Goal: Task Accomplishment & Management: Use online tool/utility

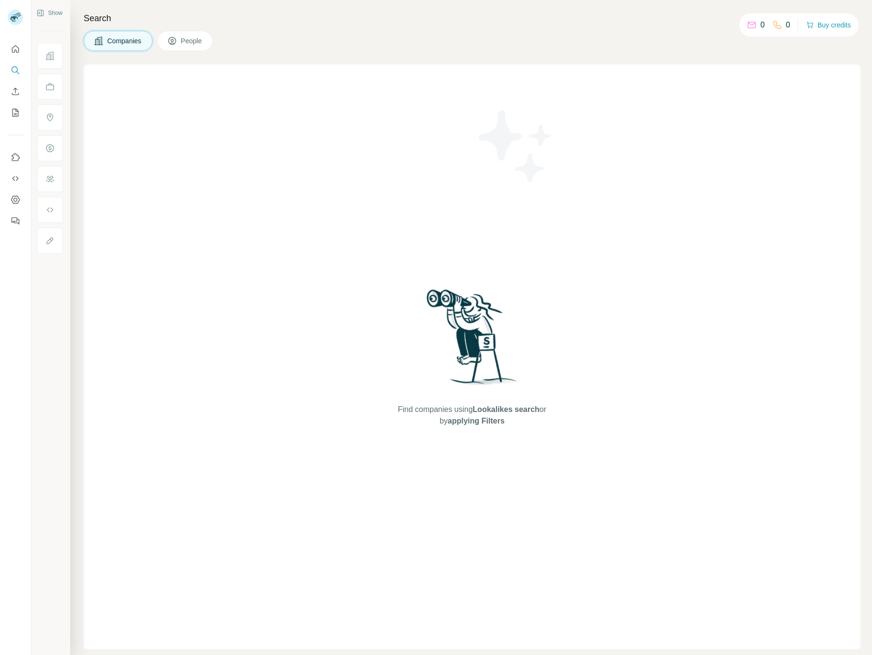
click at [14, 50] on icon "Quick start" at bounding box center [15, 48] width 7 height 7
click at [172, 41] on icon at bounding box center [172, 41] width 10 height 10
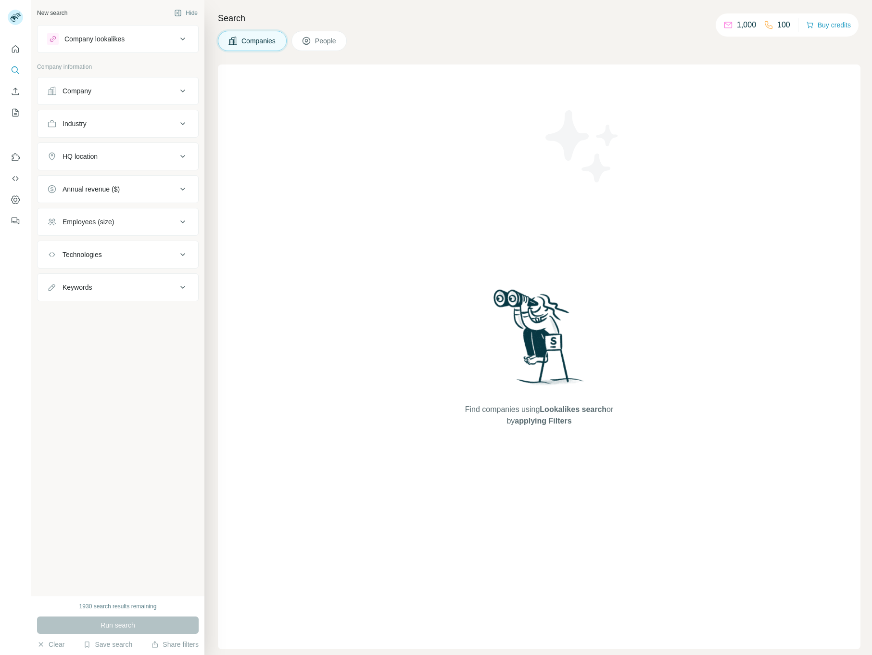
click at [109, 90] on div "Company" at bounding box center [112, 91] width 130 height 10
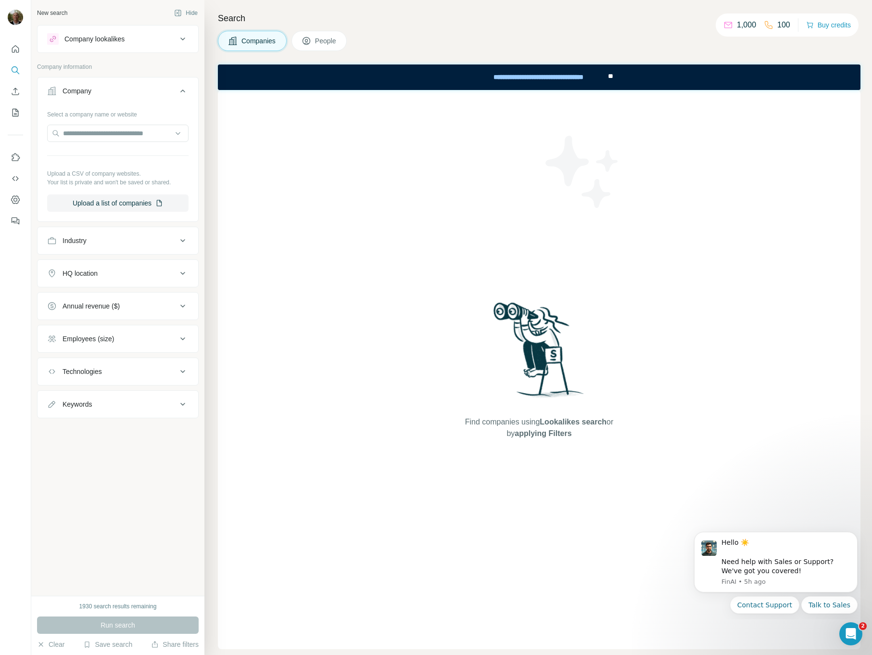
click at [147, 98] on button "Company" at bounding box center [118, 92] width 161 height 27
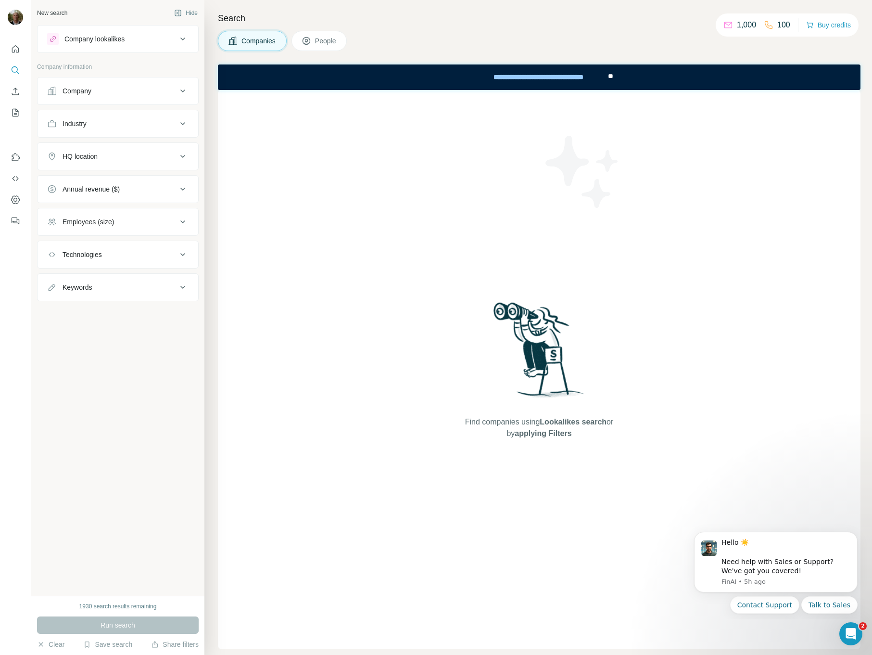
click at [147, 98] on button "Company" at bounding box center [118, 90] width 161 height 23
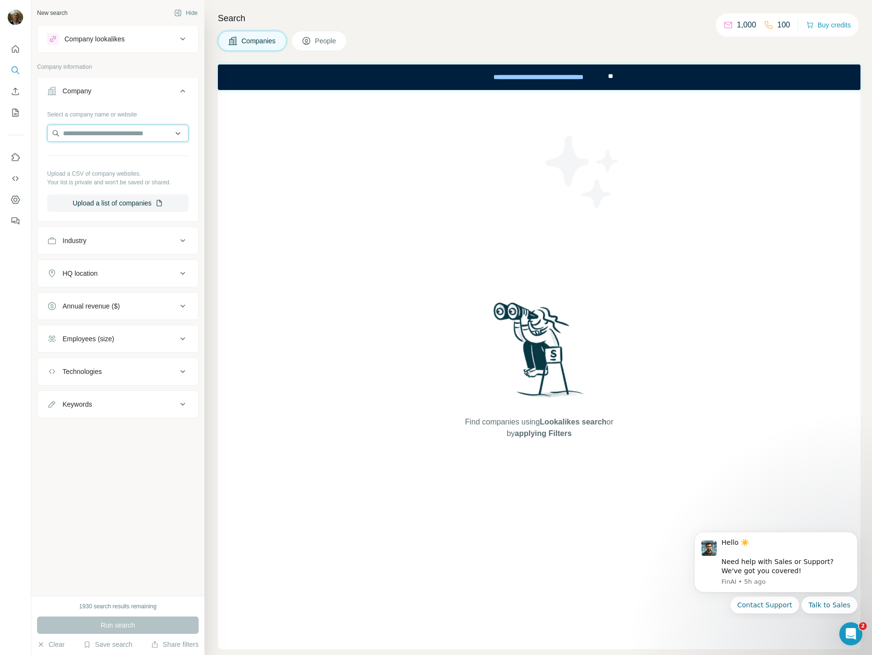
click at [132, 133] on input "text" at bounding box center [117, 133] width 141 height 17
paste input "**********"
type input "**********"
click at [308, 253] on div "Find companies using Lookalikes search or by applying Filters" at bounding box center [539, 369] width 643 height 559
click at [126, 200] on button "Upload a list of companies" at bounding box center [117, 202] width 141 height 17
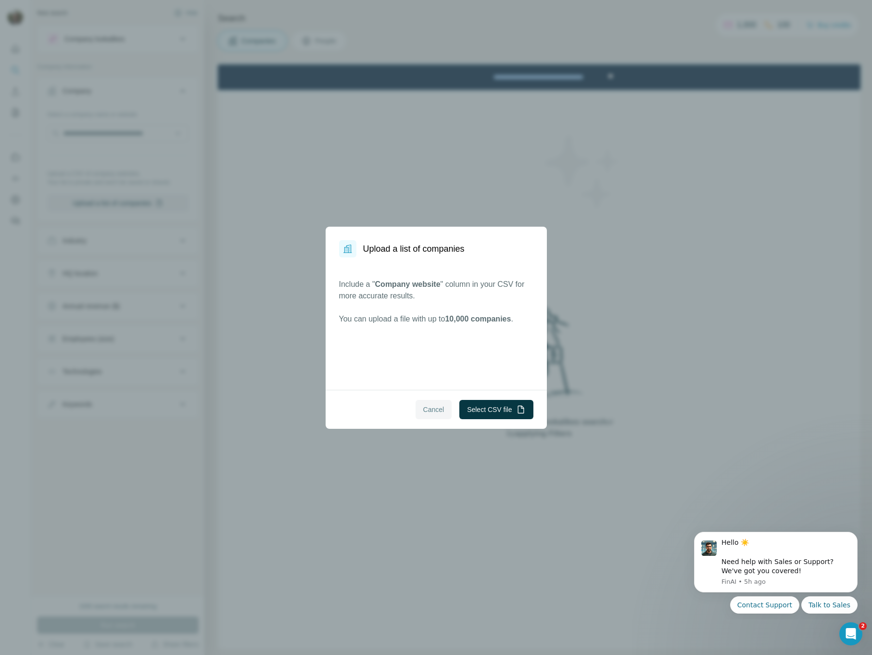
click at [424, 410] on span "Cancel" at bounding box center [433, 410] width 21 height 10
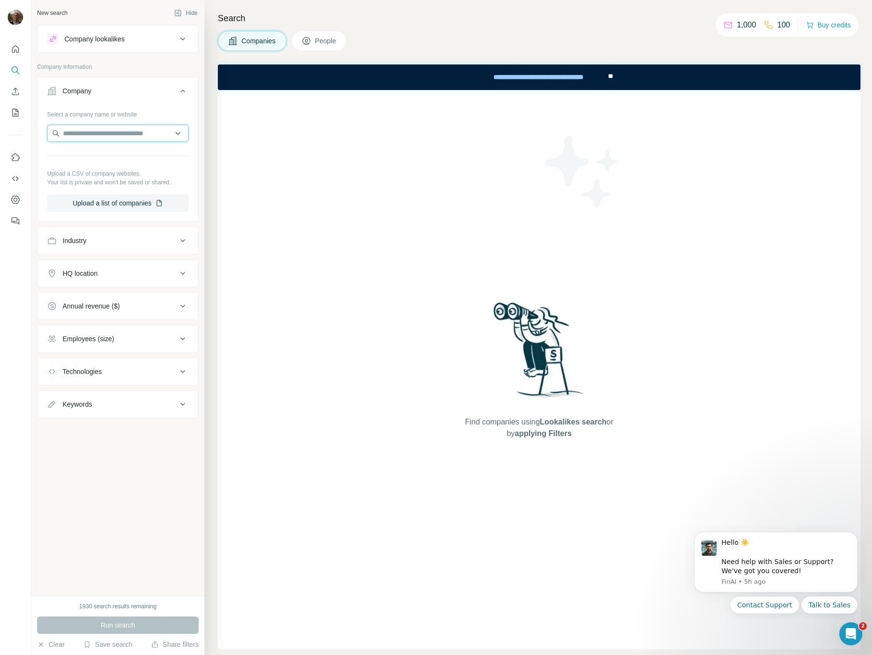
click at [106, 141] on input "text" at bounding box center [117, 133] width 141 height 17
click at [316, 37] on button "People" at bounding box center [320, 41] width 56 height 20
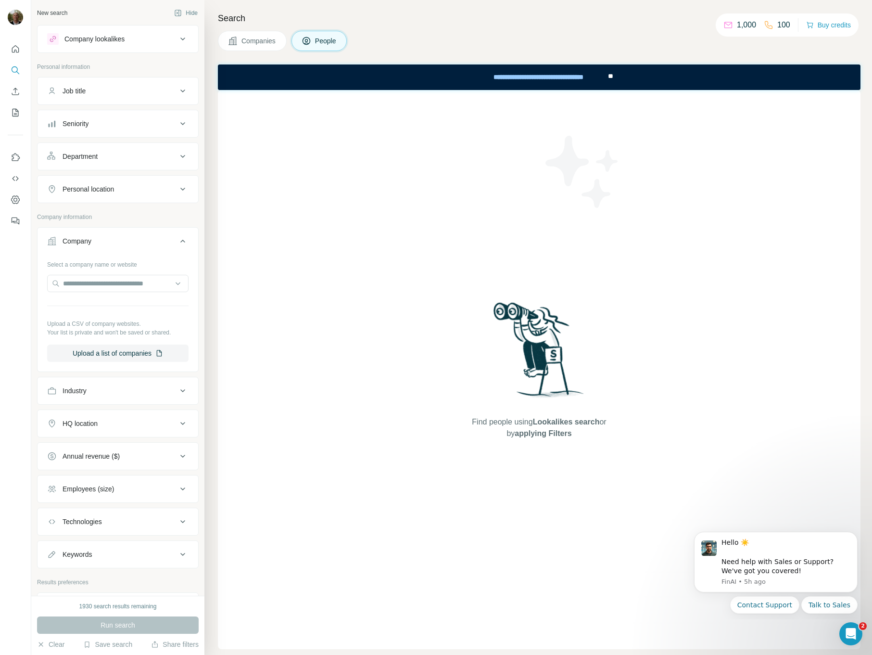
click at [115, 94] on div "Job title" at bounding box center [112, 91] width 130 height 10
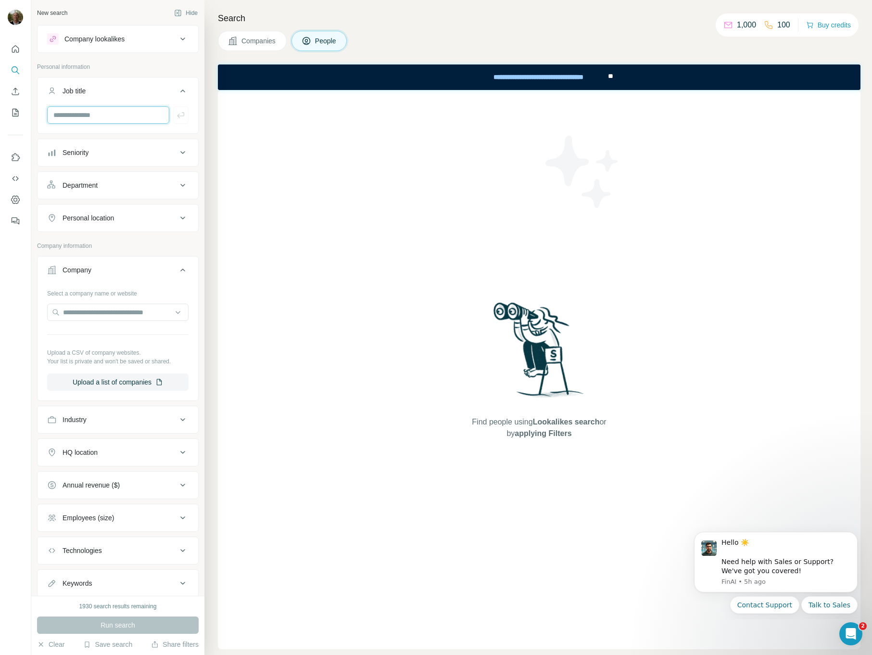
click at [119, 120] on input "text" at bounding box center [108, 114] width 122 height 17
type input "**********"
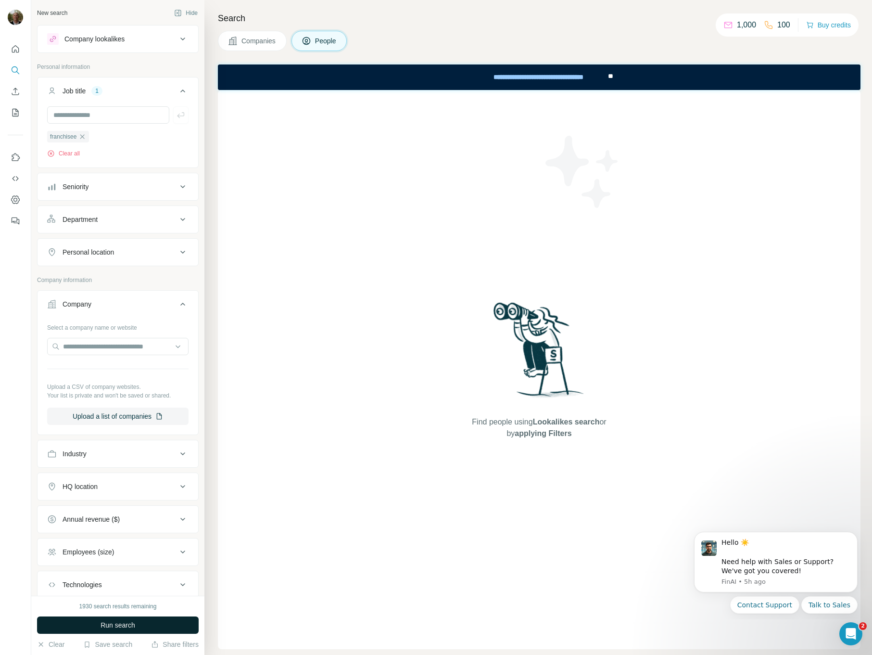
click at [119, 620] on span "Run search" at bounding box center [118, 625] width 35 height 10
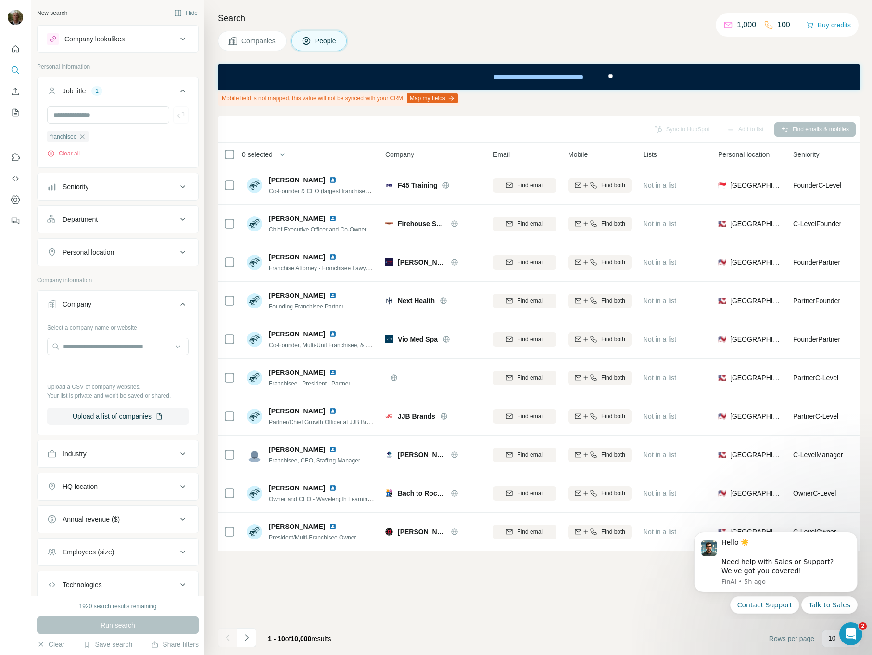
click at [456, 99] on button "Map my fields" at bounding box center [432, 98] width 51 height 11
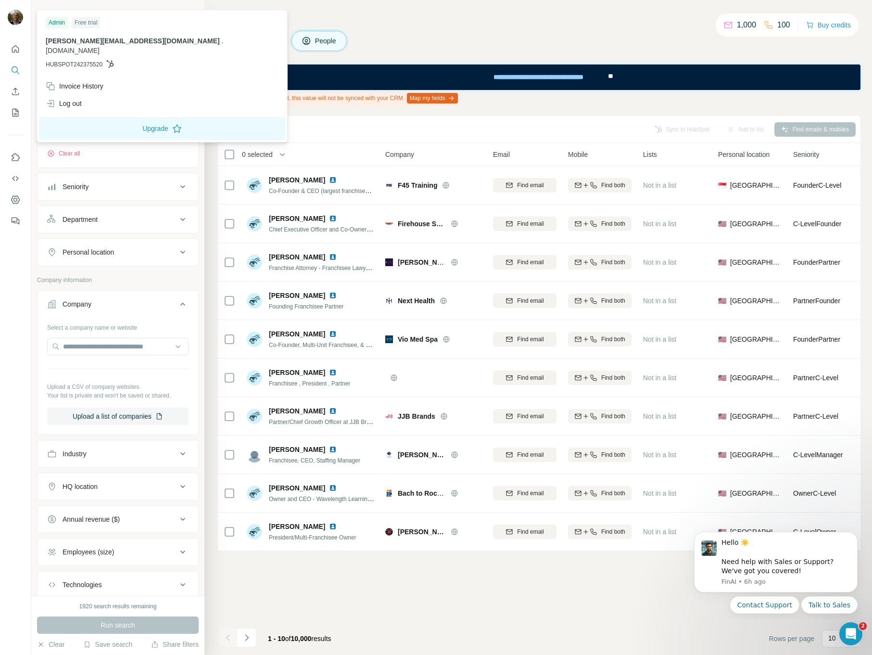
click at [24, 16] on div at bounding box center [17, 19] width 28 height 32
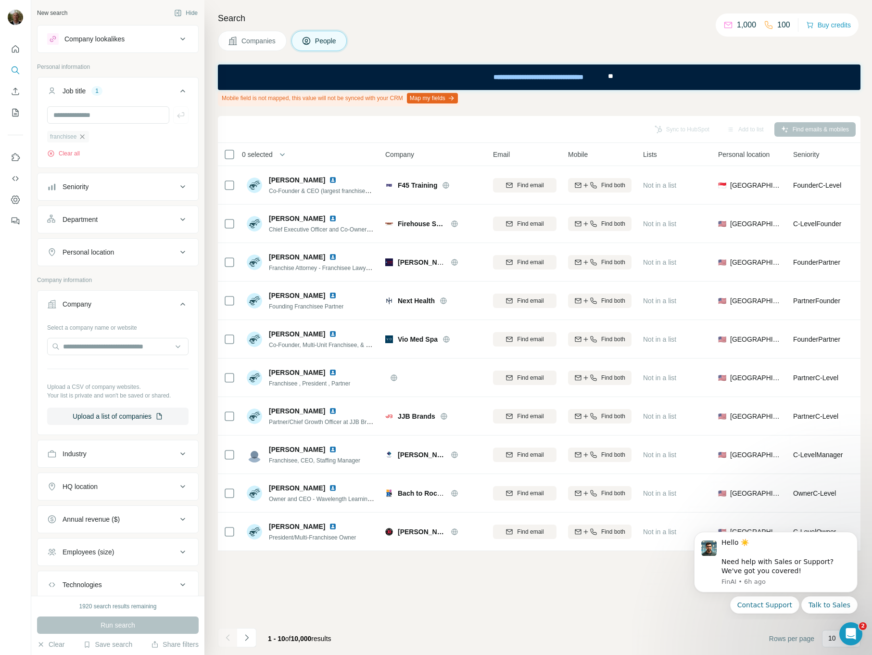
click at [85, 136] on icon "button" at bounding box center [82, 137] width 8 height 8
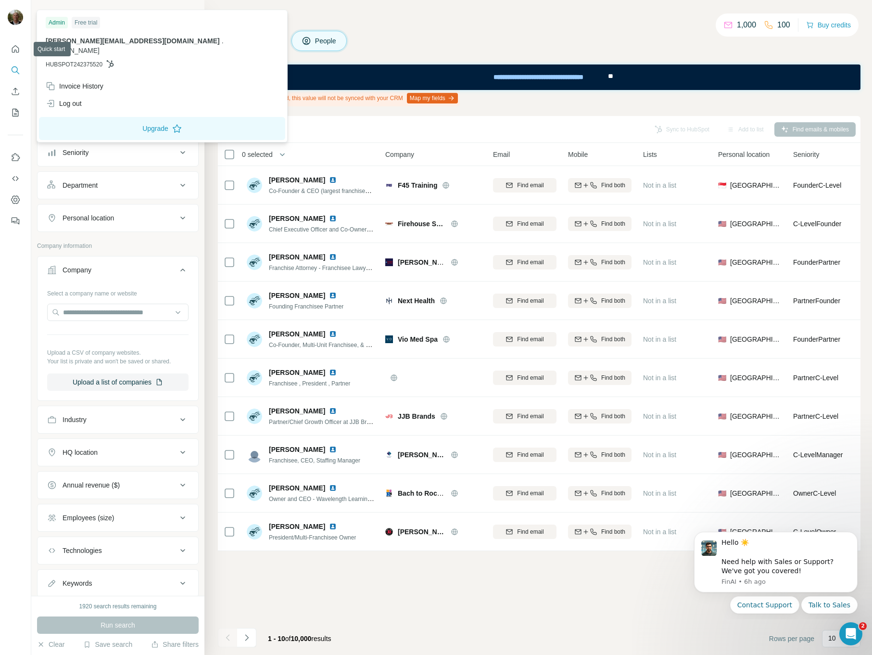
click at [13, 12] on img at bounding box center [15, 17] width 15 height 15
click at [17, 42] on button "Quick start" at bounding box center [15, 48] width 15 height 17
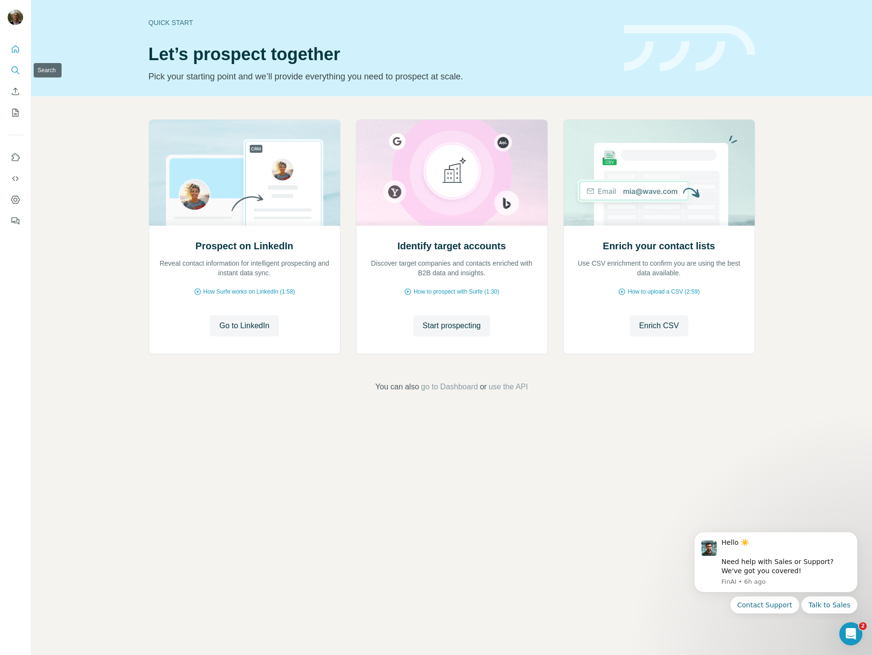
click at [15, 69] on icon "Search" at bounding box center [16, 70] width 10 height 10
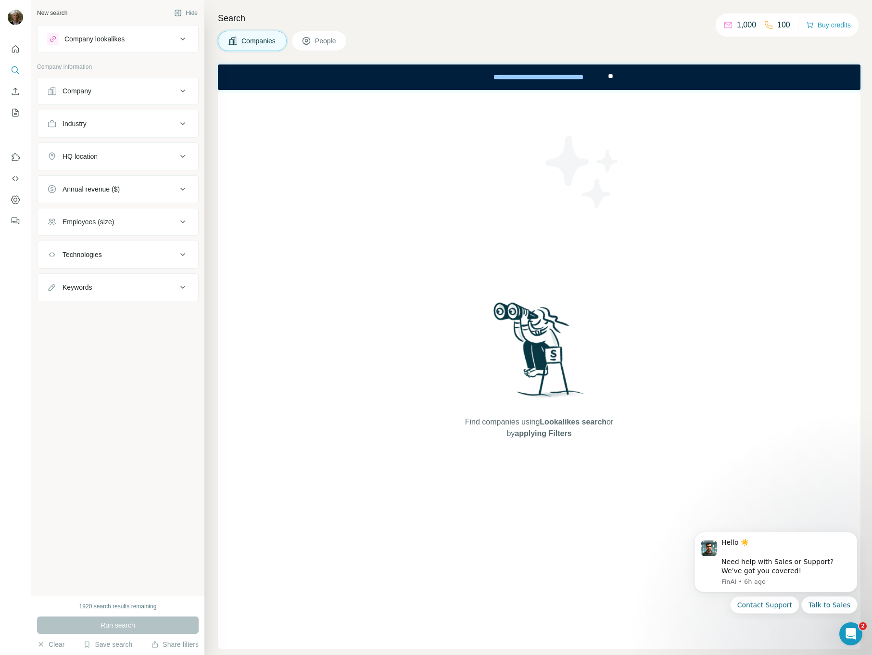
click at [318, 38] on span "People" at bounding box center [326, 41] width 22 height 10
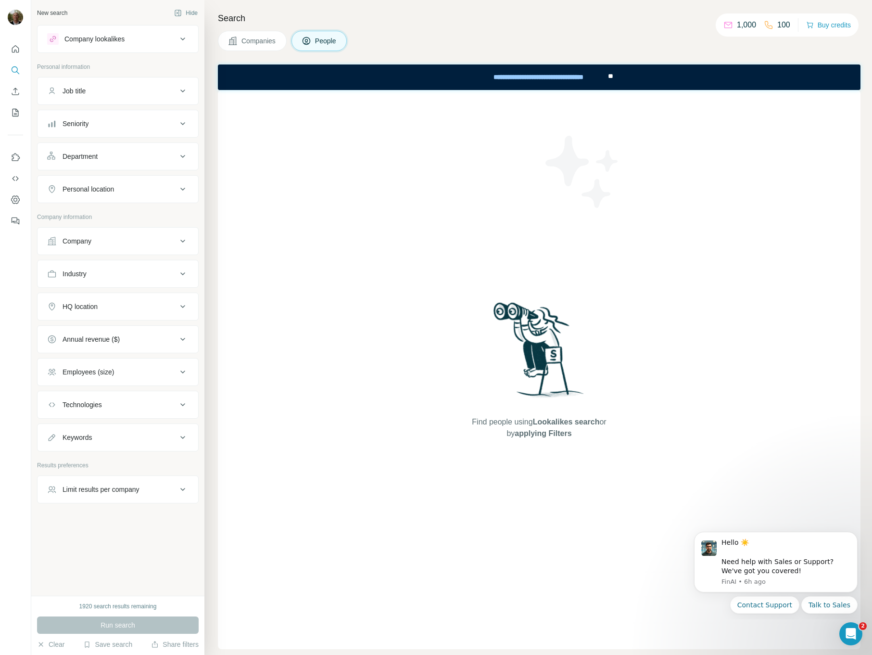
click at [100, 91] on div "Job title" at bounding box center [112, 91] width 130 height 10
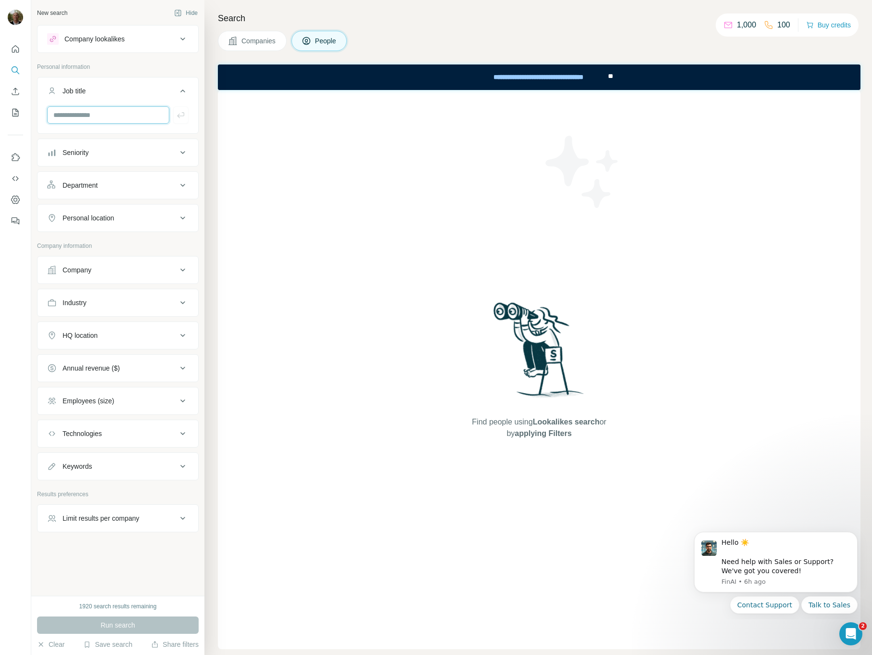
click at [102, 121] on input "text" at bounding box center [108, 114] width 122 height 17
type input "**********"
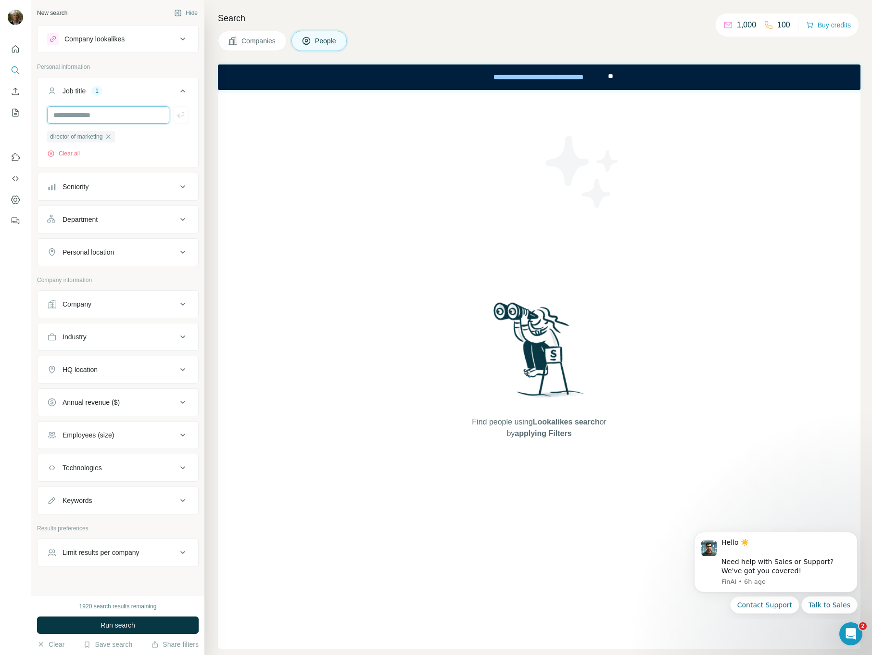
click at [92, 115] on input "text" at bounding box center [108, 114] width 122 height 17
type input "**********"
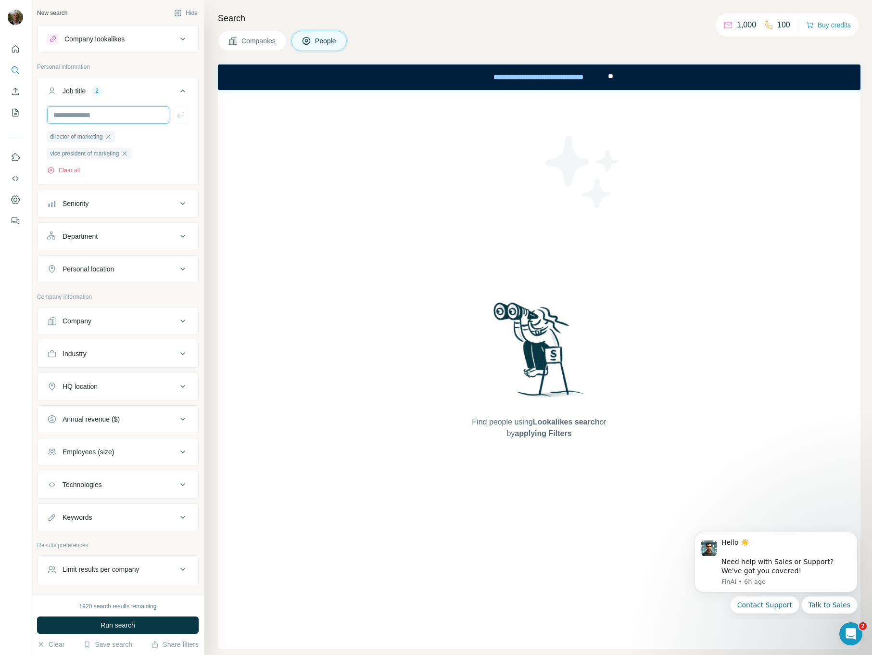
scroll to position [33, 0]
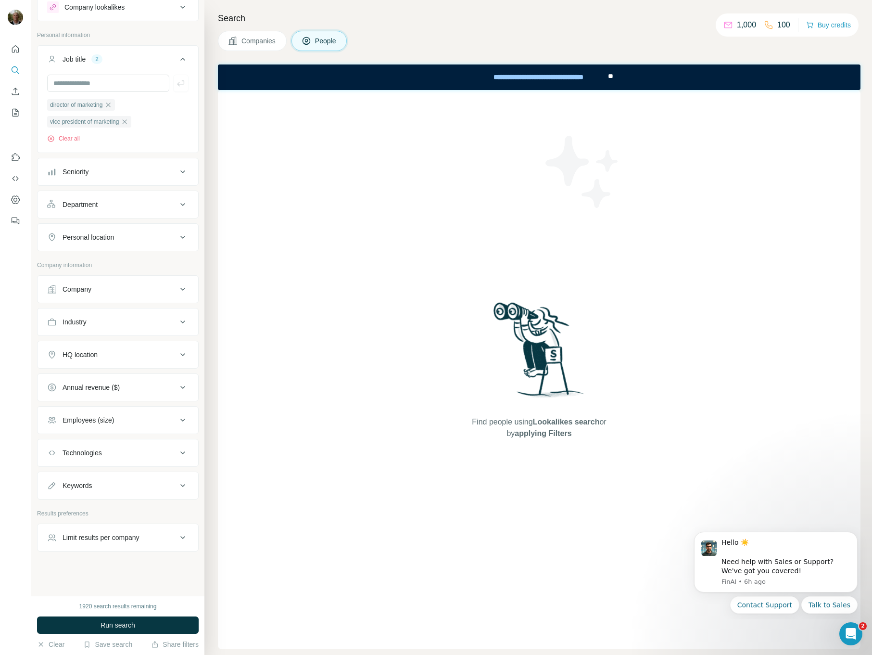
click at [110, 354] on div "HQ location" at bounding box center [112, 355] width 130 height 10
click at [112, 377] on input "text" at bounding box center [117, 377] width 141 height 17
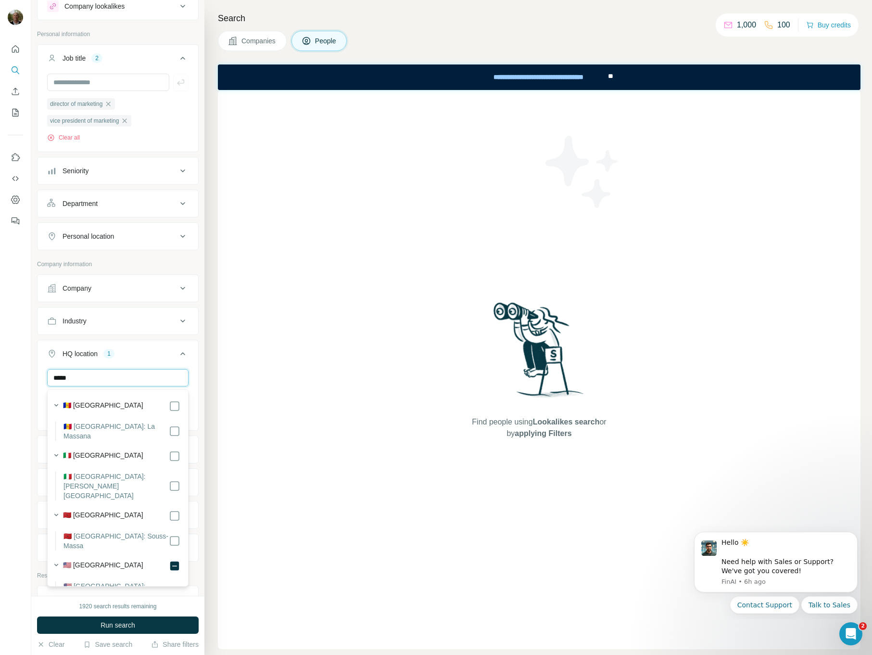
click at [125, 384] on input "*****" at bounding box center [117, 377] width 141 height 17
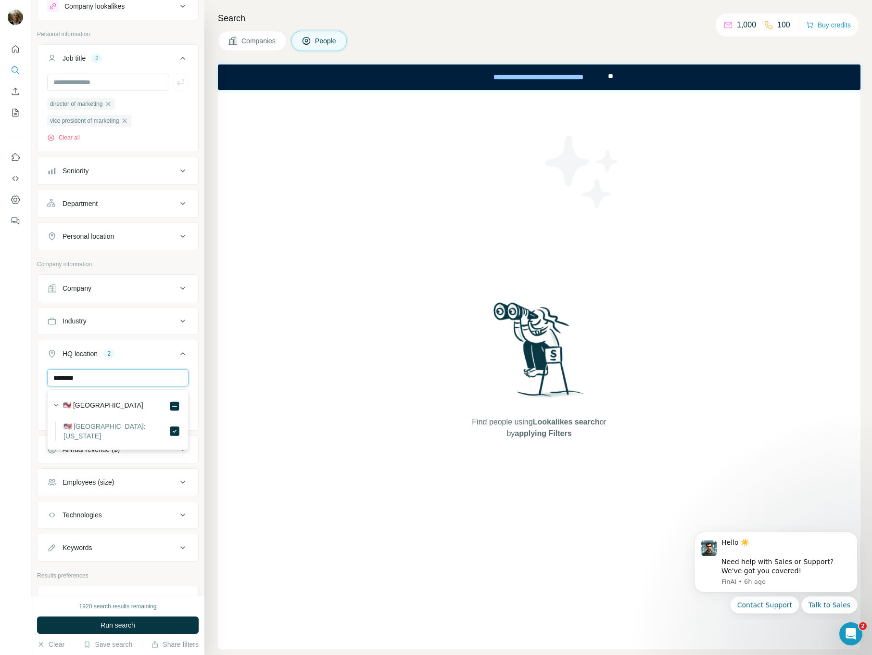
click at [148, 382] on input "********" at bounding box center [117, 377] width 141 height 17
type input "*****"
click at [169, 426] on icon at bounding box center [175, 431] width 12 height 12
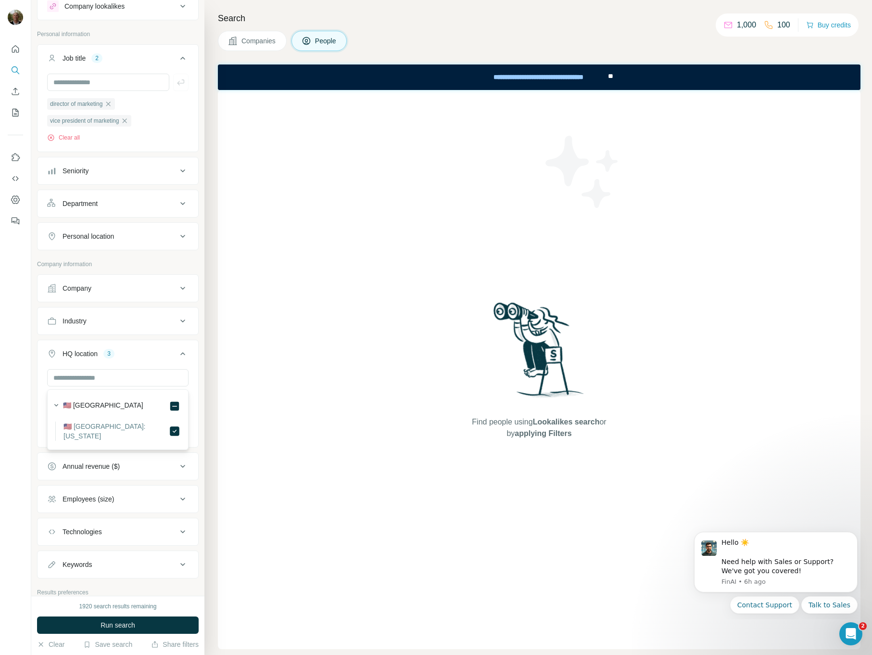
click at [342, 571] on div "Find people using Lookalikes search or by applying Filters" at bounding box center [539, 369] width 643 height 559
click at [120, 321] on div "Industry" at bounding box center [112, 321] width 130 height 10
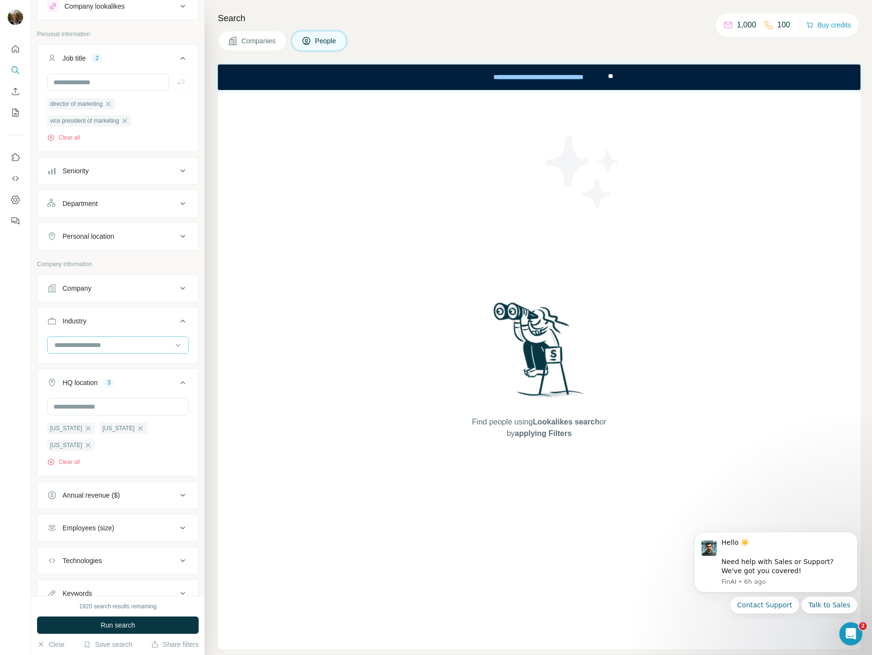
click at [122, 346] on input at bounding box center [112, 345] width 119 height 11
type input "******"
click at [132, 400] on div "Financial Services" at bounding box center [117, 402] width 125 height 10
click at [133, 347] on input at bounding box center [112, 345] width 119 height 11
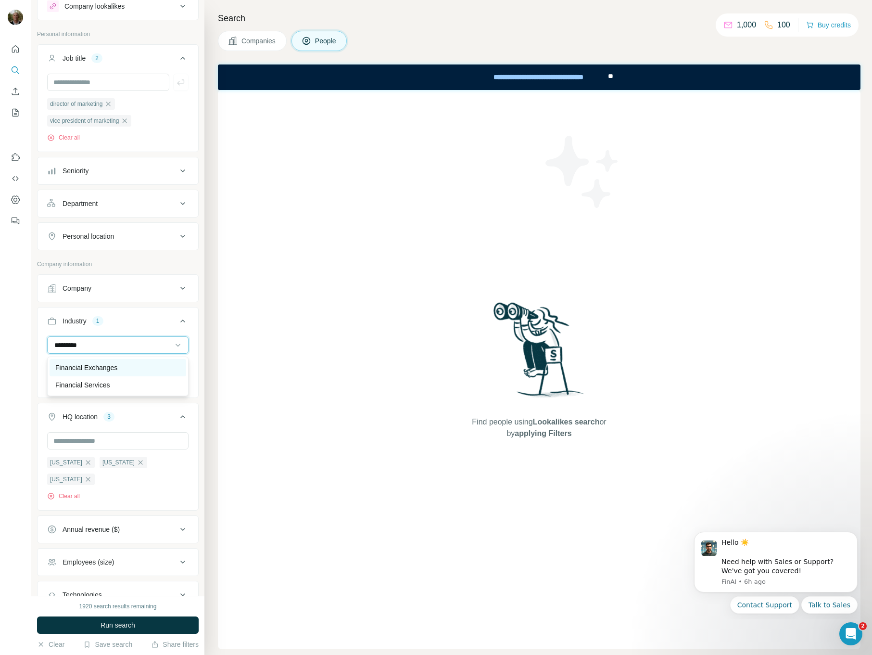
type input "*********"
click at [121, 367] on div "Financial Exchanges" at bounding box center [117, 368] width 125 height 10
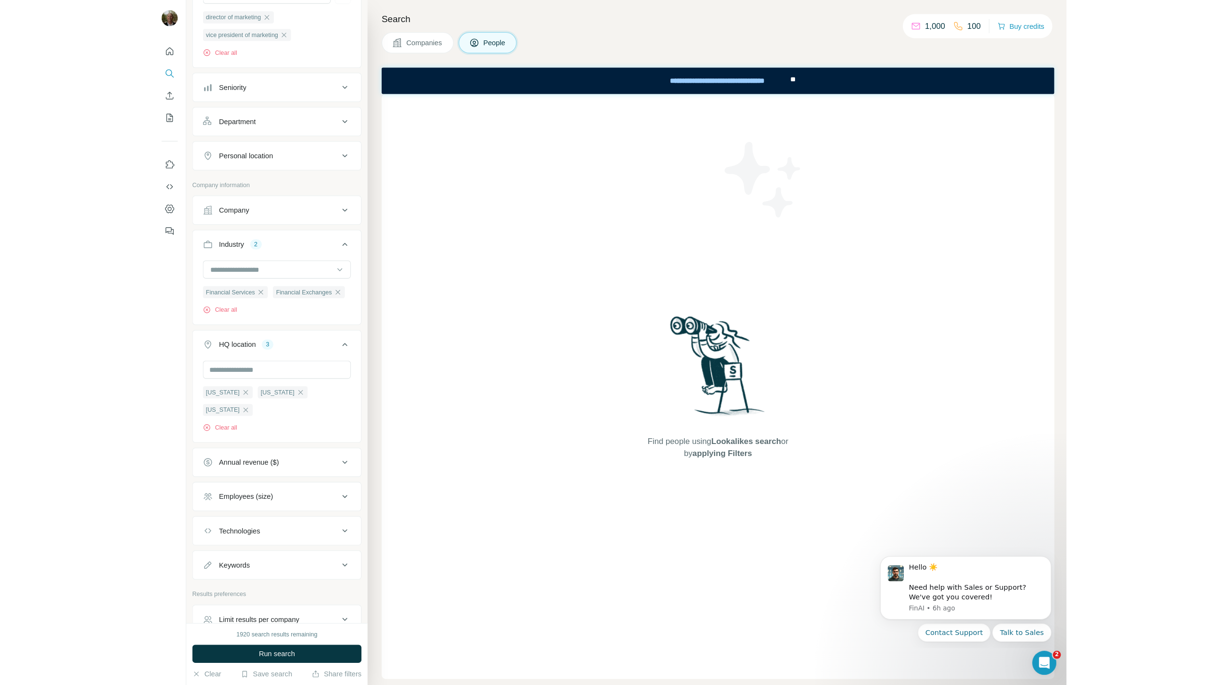
scroll to position [177, 0]
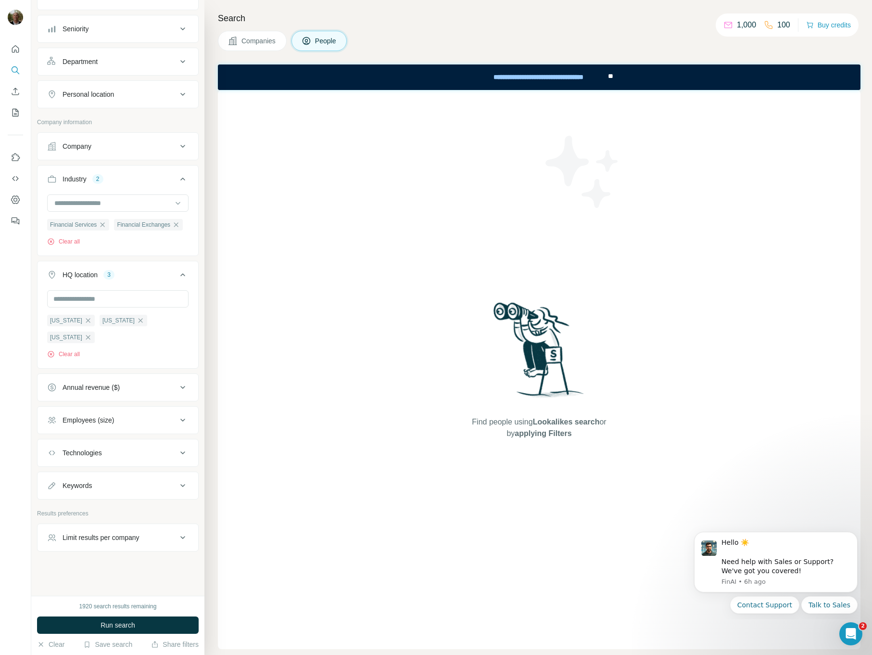
click at [113, 421] on div "Employees (size)" at bounding box center [88, 420] width 51 height 10
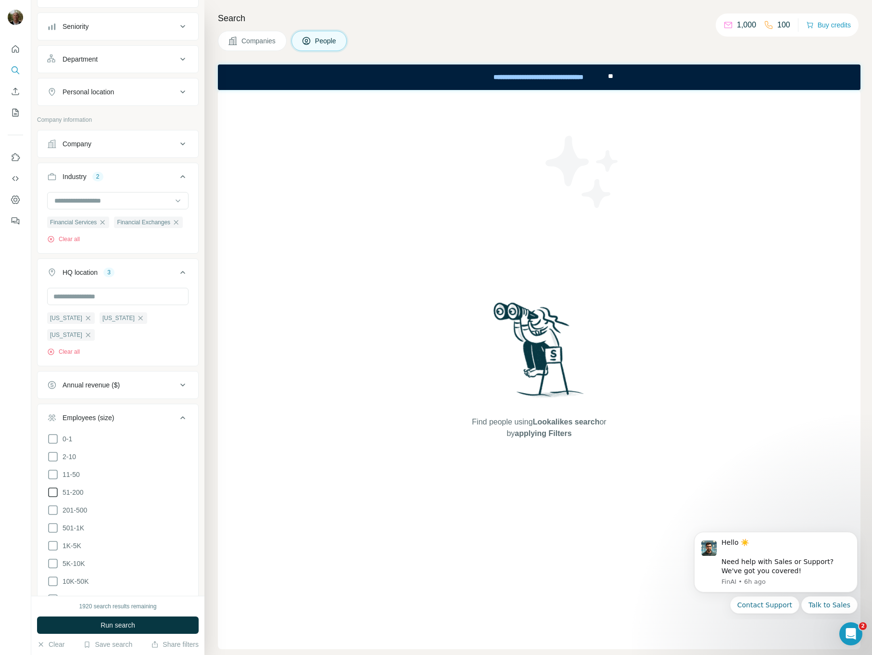
click at [75, 493] on span "51-200" at bounding box center [71, 492] width 25 height 10
click at [73, 477] on span "11-50" at bounding box center [69, 475] width 21 height 10
click at [104, 625] on span "Run search" at bounding box center [118, 625] width 35 height 10
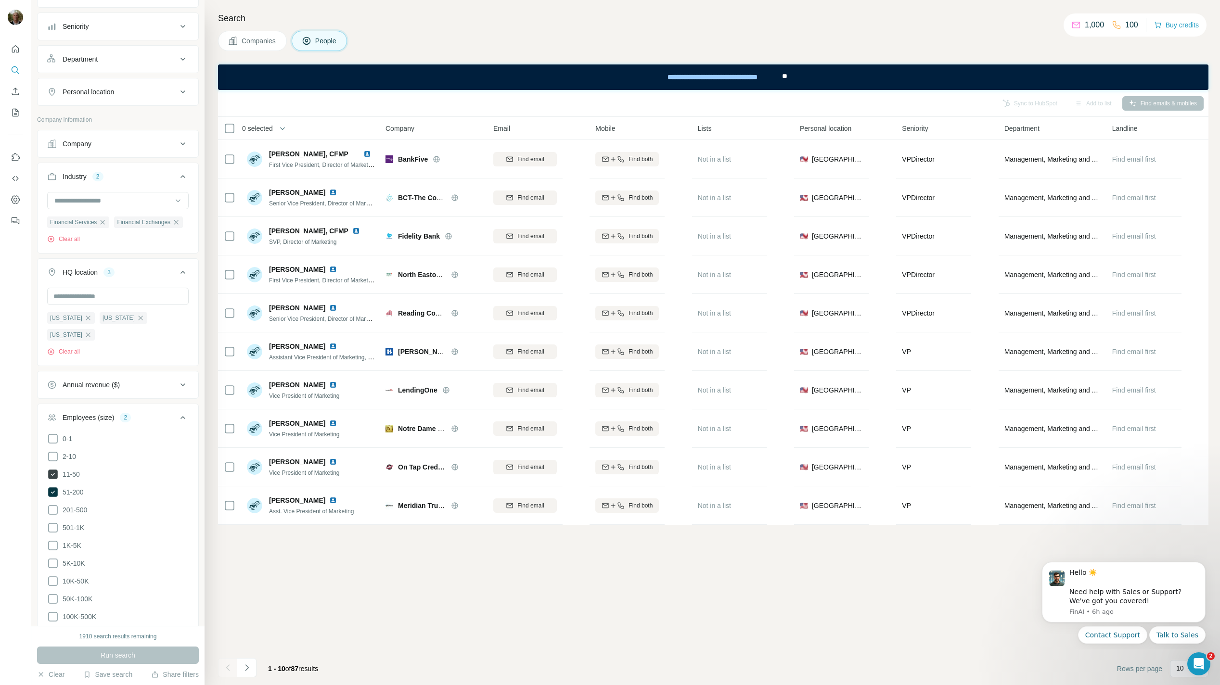
click at [76, 478] on span "11-50" at bounding box center [69, 475] width 21 height 10
click at [152, 653] on button "Run search" at bounding box center [118, 655] width 162 height 17
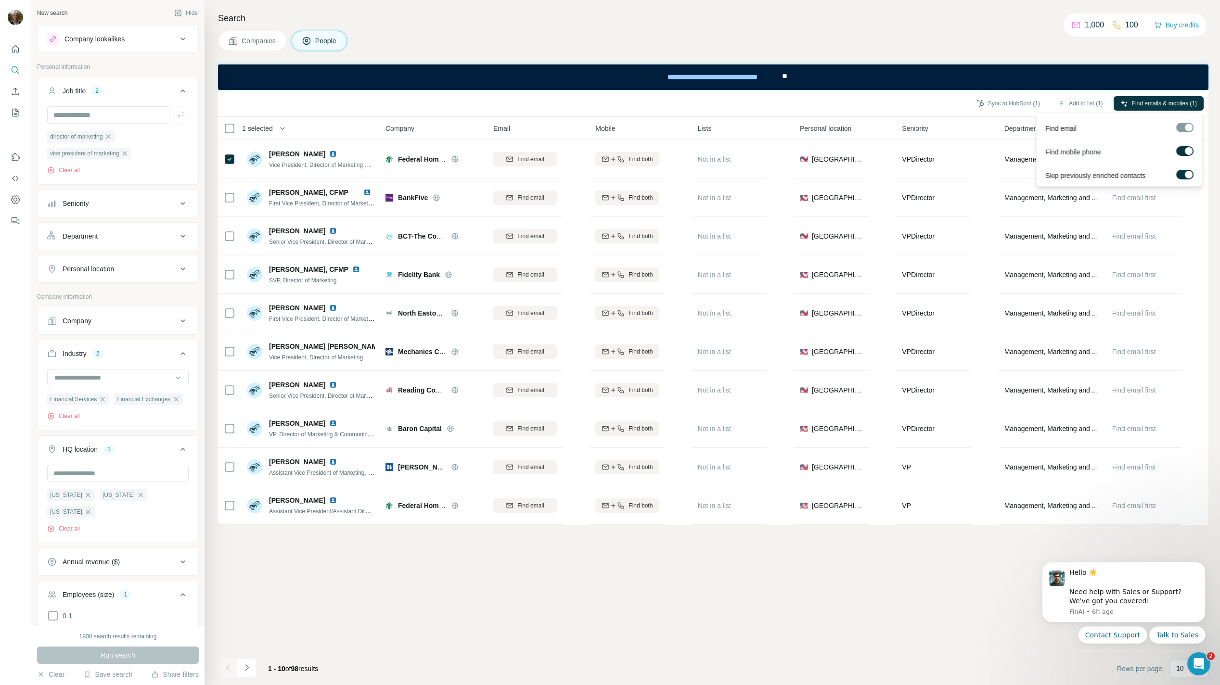
click at [872, 153] on label at bounding box center [1184, 151] width 17 height 10
click at [872, 105] on span "Find emails (1)" at bounding box center [1178, 103] width 38 height 9
click at [872, 573] on div "Sync to HubSpot (1) Add to list (1) Find emails (1) 1 selected People Company E…" at bounding box center [713, 387] width 990 height 595
click at [872, 102] on span "Find emails (1)" at bounding box center [1178, 103] width 38 height 9
click at [872, 567] on icon "Dismiss notification" at bounding box center [1202, 564] width 5 height 5
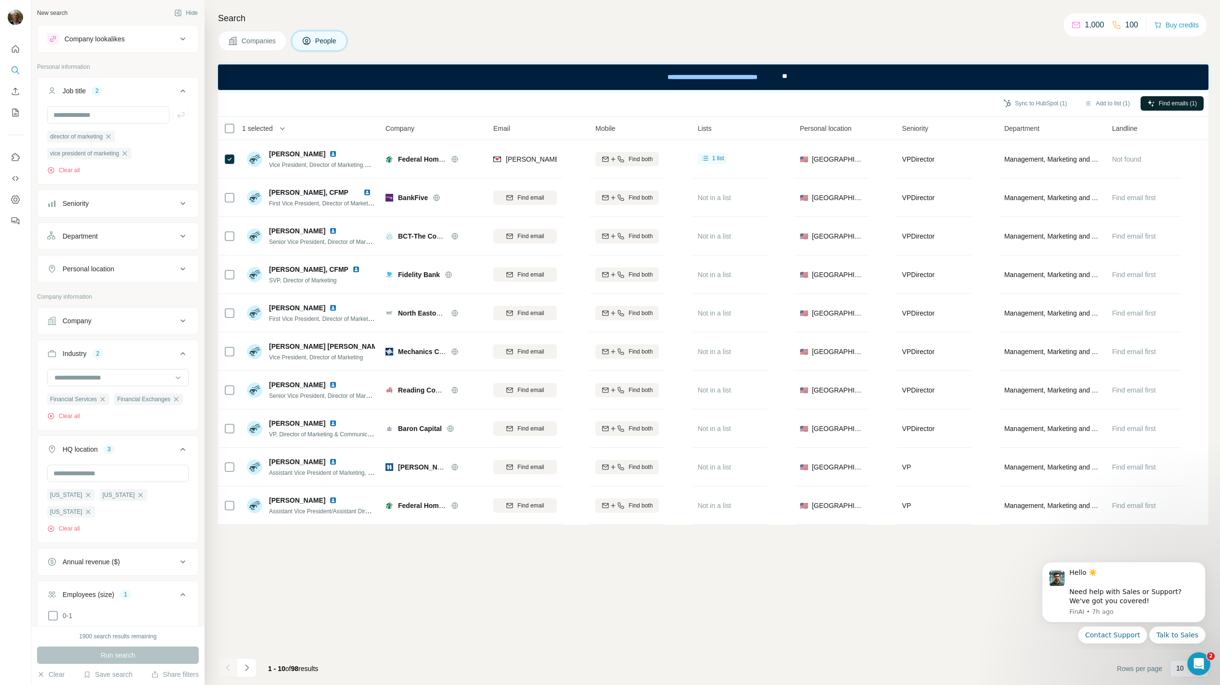
click at [872, 551] on div "Sync to HubSpot (1) Add to list (1) Find emails (1) 1 selected People Company E…" at bounding box center [713, 387] width 990 height 595
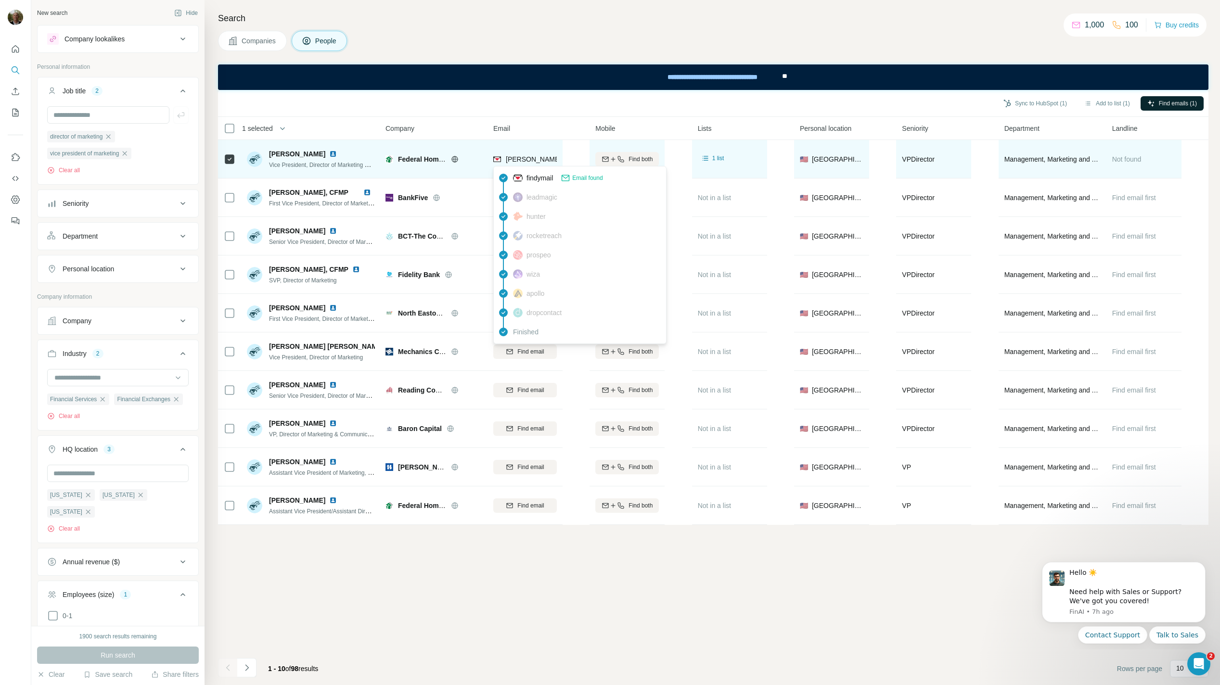
click at [527, 154] on span "[PERSON_NAME][EMAIL_ADDRESS][DOMAIN_NAME]" at bounding box center [587, 159] width 162 height 10
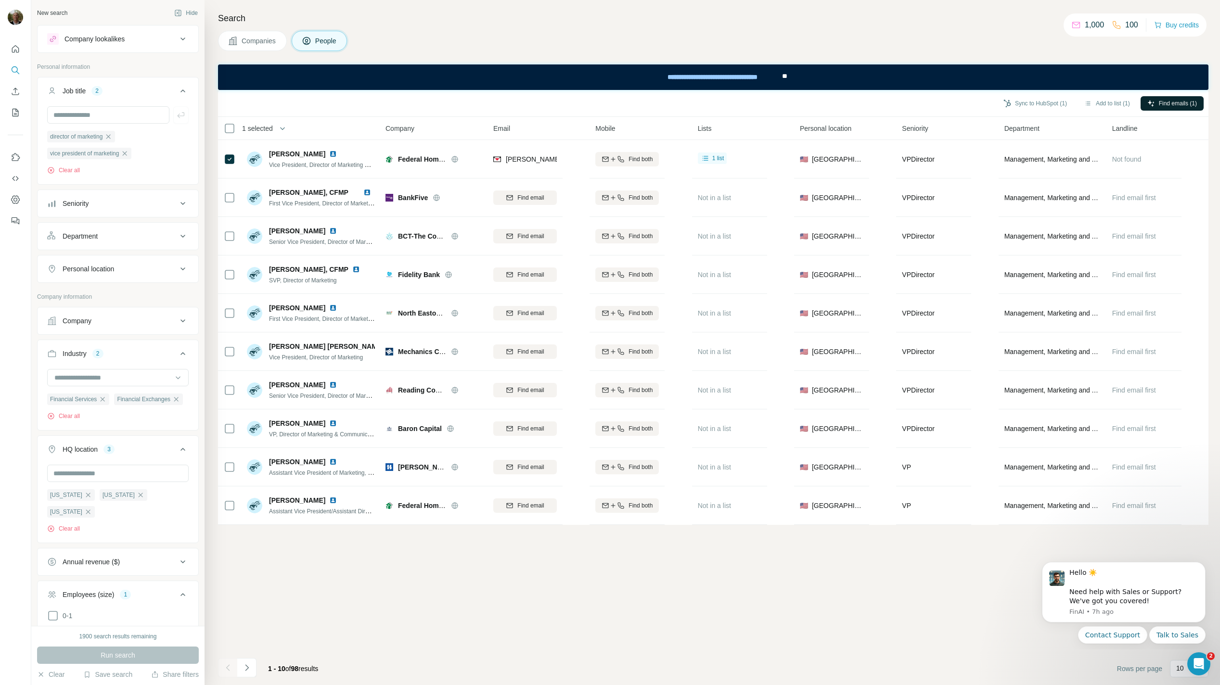
click at [664, 589] on div "Sync to HubSpot (1) Add to list (1) Find emails (1) 1 selected People Company E…" at bounding box center [713, 387] width 990 height 595
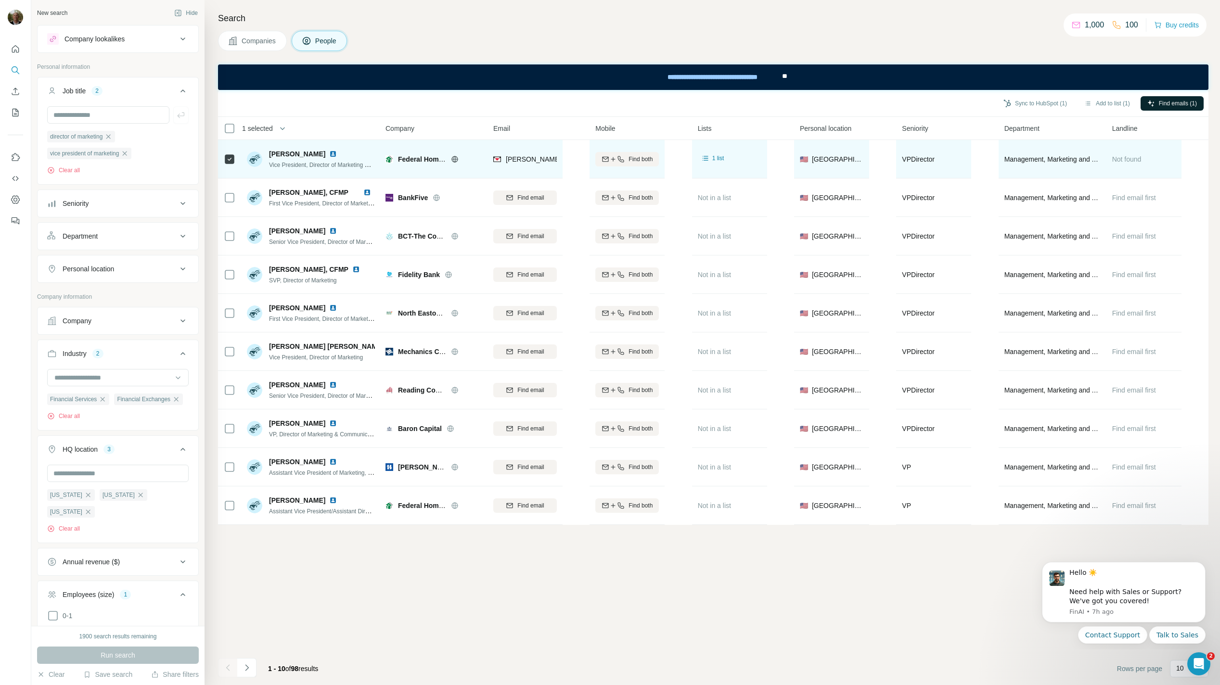
click at [296, 157] on span "[PERSON_NAME]" at bounding box center [297, 154] width 56 height 10
click at [293, 150] on span "[PERSON_NAME]" at bounding box center [297, 154] width 56 height 10
click at [258, 158] on img at bounding box center [254, 159] width 15 height 15
click at [284, 152] on span "[PERSON_NAME]" at bounding box center [297, 154] width 56 height 10
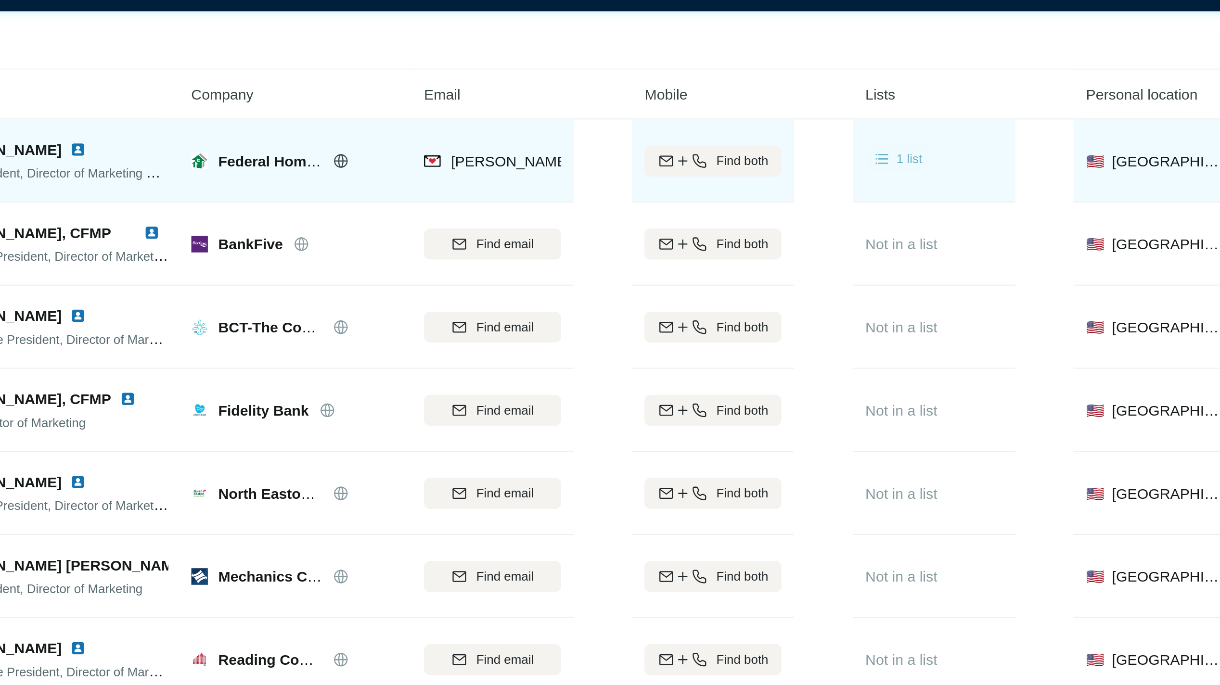
click at [718, 160] on span "1 list" at bounding box center [718, 158] width 12 height 9
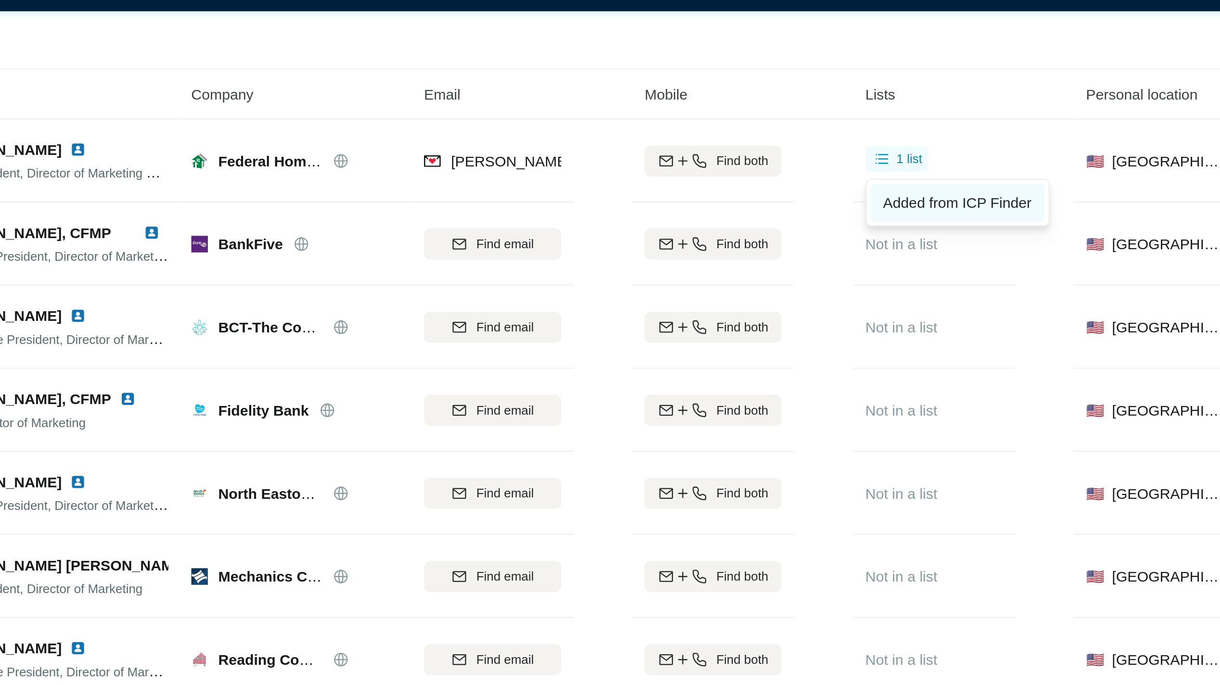
click at [738, 179] on span "Added from ICP Finder" at bounding box center [740, 179] width 69 height 8
